Goal: Task Accomplishment & Management: Complete application form

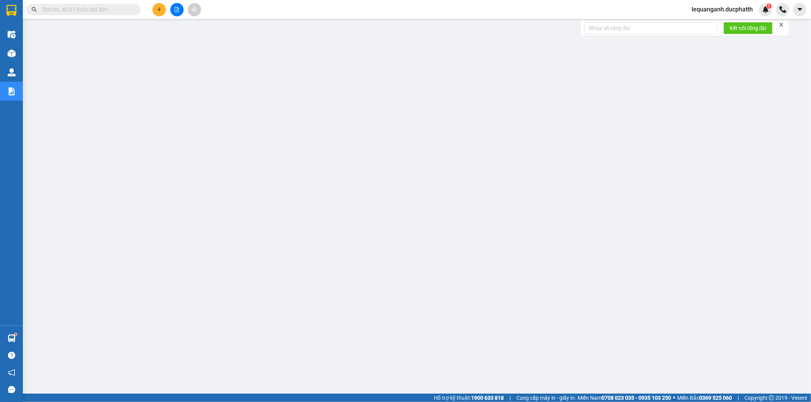
drag, startPoint x: 0, startPoint y: 0, endPoint x: 717, endPoint y: 6, distance: 716.5
click at [717, 6] on span "lequanganh.ducphatth" at bounding box center [721, 10] width 73 height 10
click at [722, 23] on span "Đăng xuất" at bounding box center [725, 23] width 58 height 8
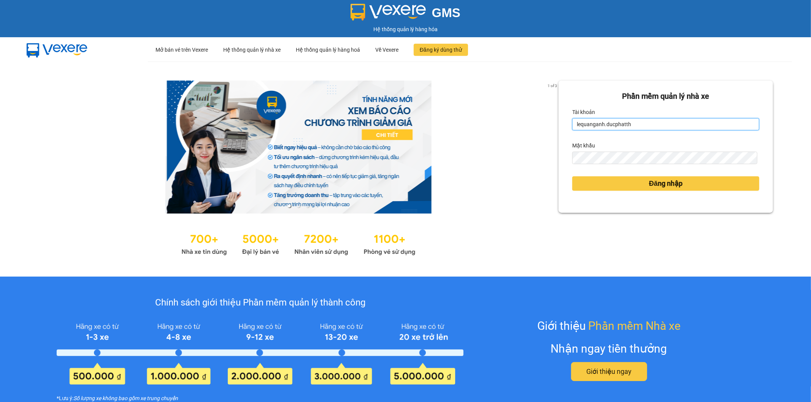
drag, startPoint x: 641, startPoint y: 126, endPoint x: 560, endPoint y: 150, distance: 84.8
click at [560, 150] on div "Phần mềm quản lý nhà xe Tài khoản lequanganh.ducphatth Mật khẩu Đăng nhập" at bounding box center [665, 147] width 214 height 132
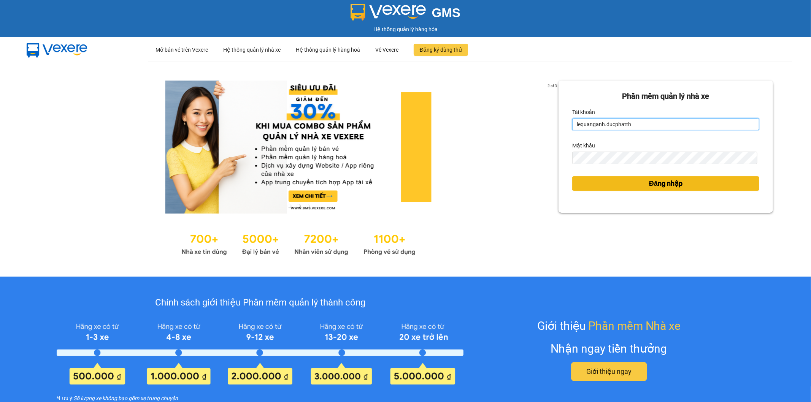
type input "tthngoc.ducphatth"
click at [610, 183] on button "Đăng nhập" at bounding box center [665, 183] width 187 height 14
click at [606, 183] on button "Đăng nhập" at bounding box center [665, 183] width 187 height 14
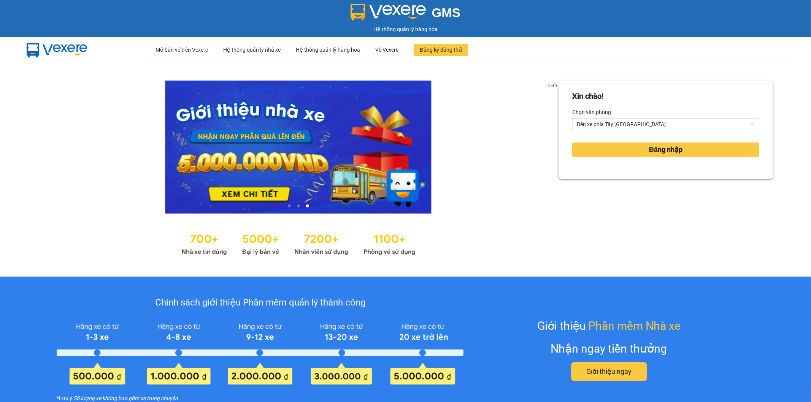
click at [614, 182] on div "Xin chào! Chọn văn phòng Bến xe phía Tây Thanh Hóa Đăng nhập" at bounding box center [665, 169] width 214 height 177
click at [618, 154] on button "Đăng nhập" at bounding box center [665, 150] width 187 height 14
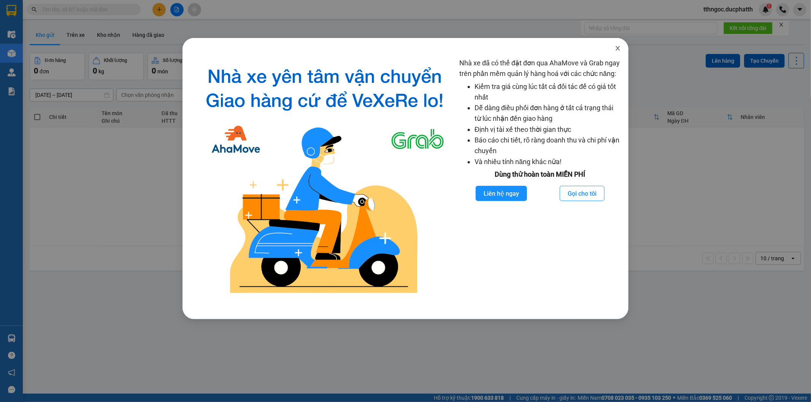
click at [618, 51] on icon "close" at bounding box center [618, 48] width 6 height 6
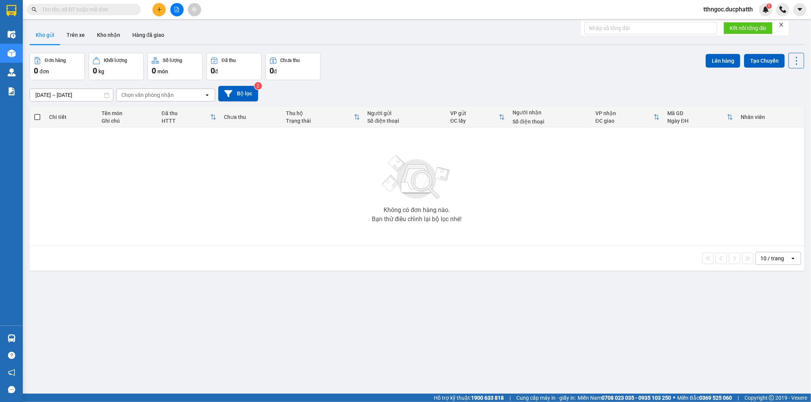
click at [111, 11] on input "text" at bounding box center [87, 9] width 90 height 8
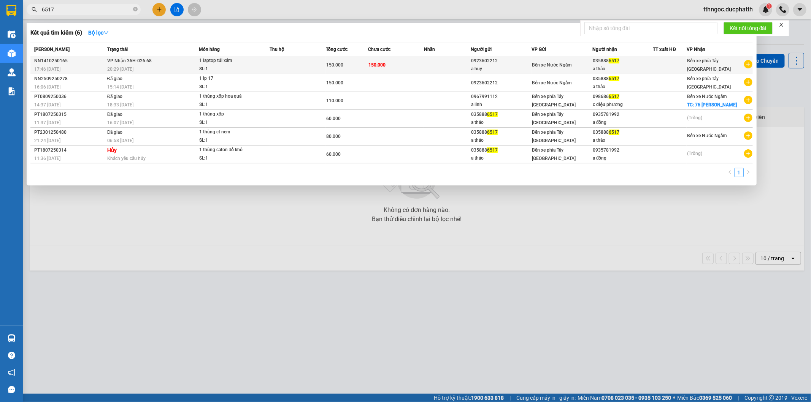
type input "6517"
click at [577, 67] on div "Bến xe Nước Ngầm" at bounding box center [562, 65] width 60 height 8
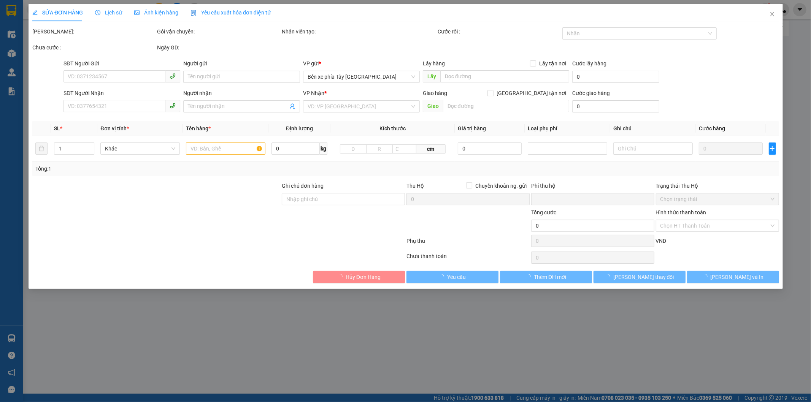
type input "0923602212"
type input "a huy"
type input "0358886517"
type input "a thảo"
type input "nntt"
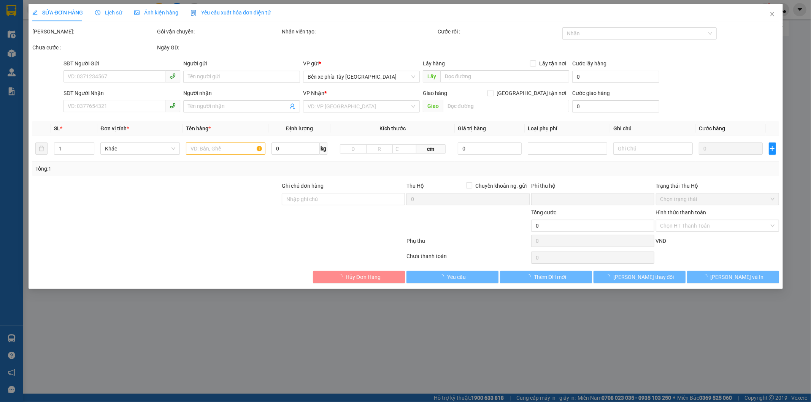
type input "0"
type input "150.000"
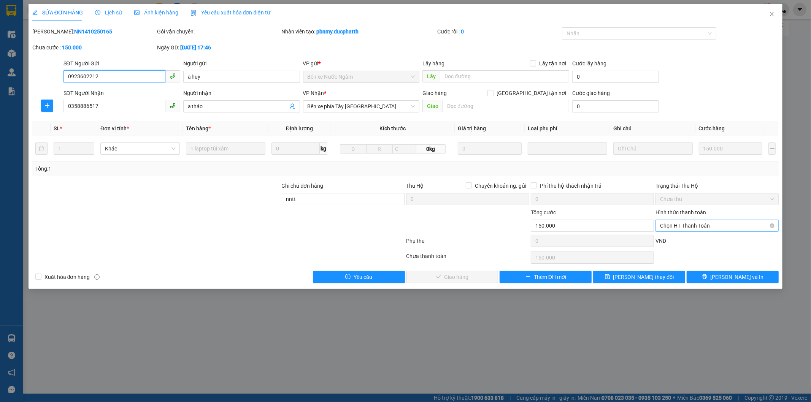
click at [712, 225] on span "Chọn HT Thanh Toán" at bounding box center [717, 225] width 114 height 11
click at [710, 242] on div "Tại văn phòng" at bounding box center [717, 241] width 114 height 8
type input "0"
click at [458, 281] on span "Lưu và Giao hàng" at bounding box center [457, 277] width 73 height 8
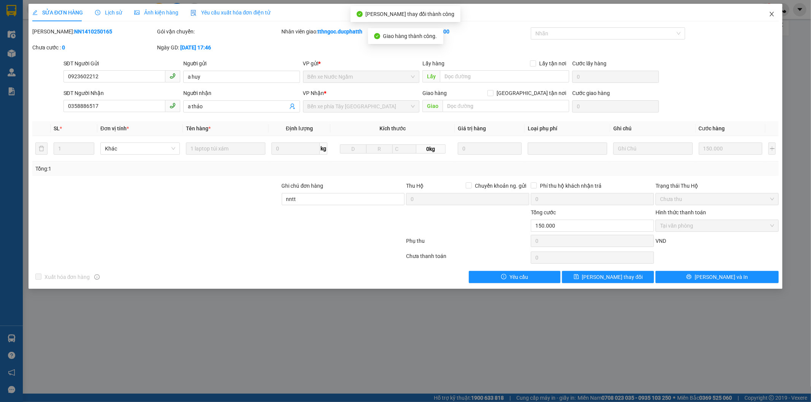
click at [772, 16] on icon "close" at bounding box center [772, 14] width 6 height 6
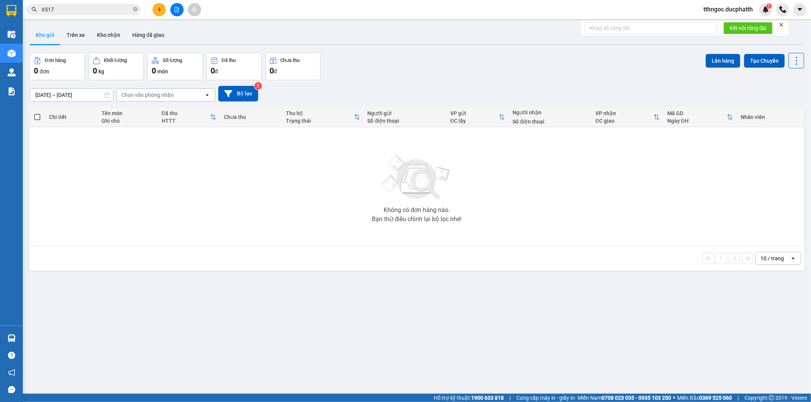
click at [718, 10] on span "tthngoc.ducphatth" at bounding box center [728, 10] width 62 height 10
click at [712, 22] on span "Đăng xuất" at bounding box center [730, 23] width 47 height 8
